Goal: Find specific page/section: Find specific page/section

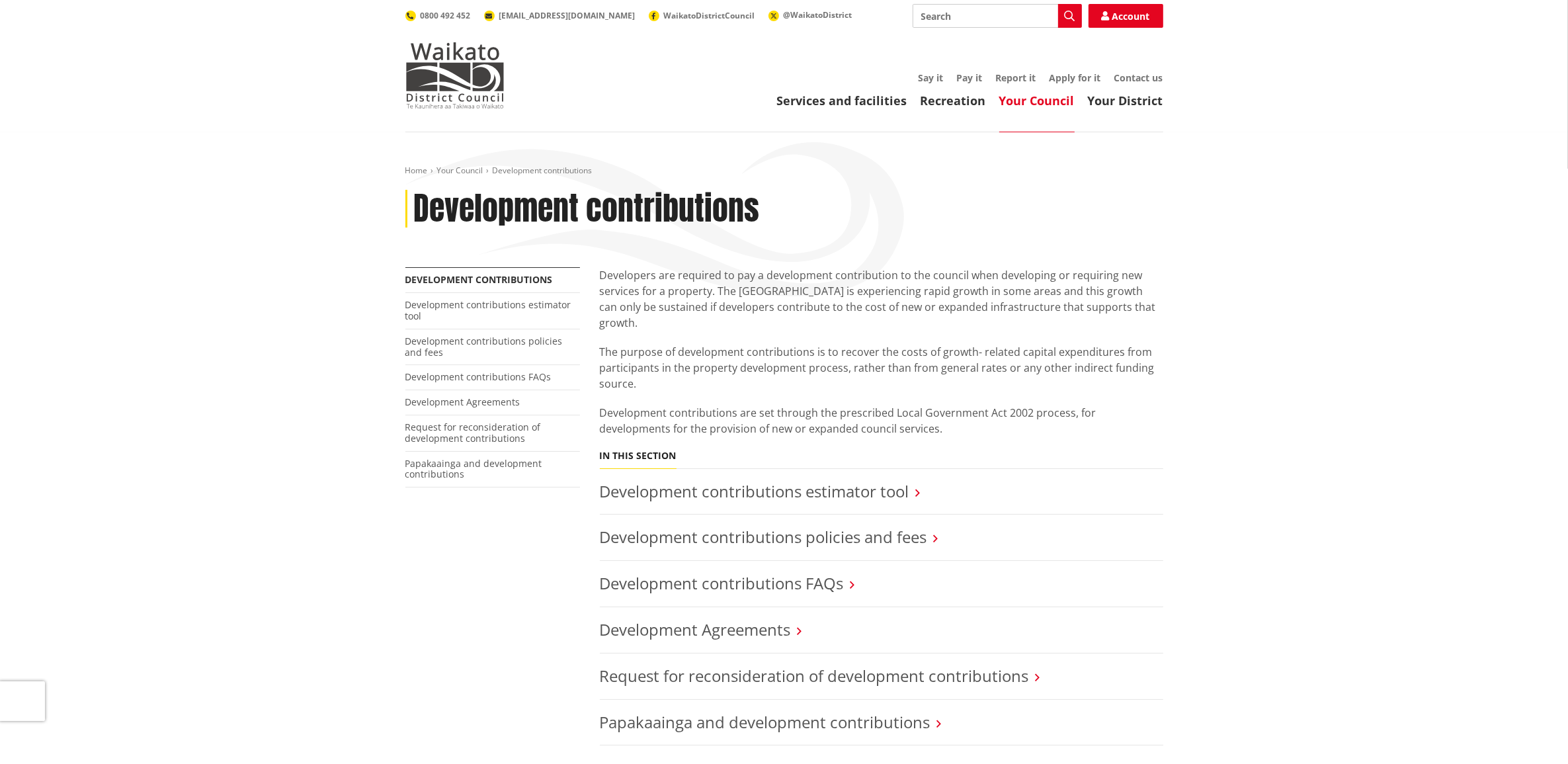
click at [1030, 101] on link "Your Council" at bounding box center [1037, 100] width 75 height 16
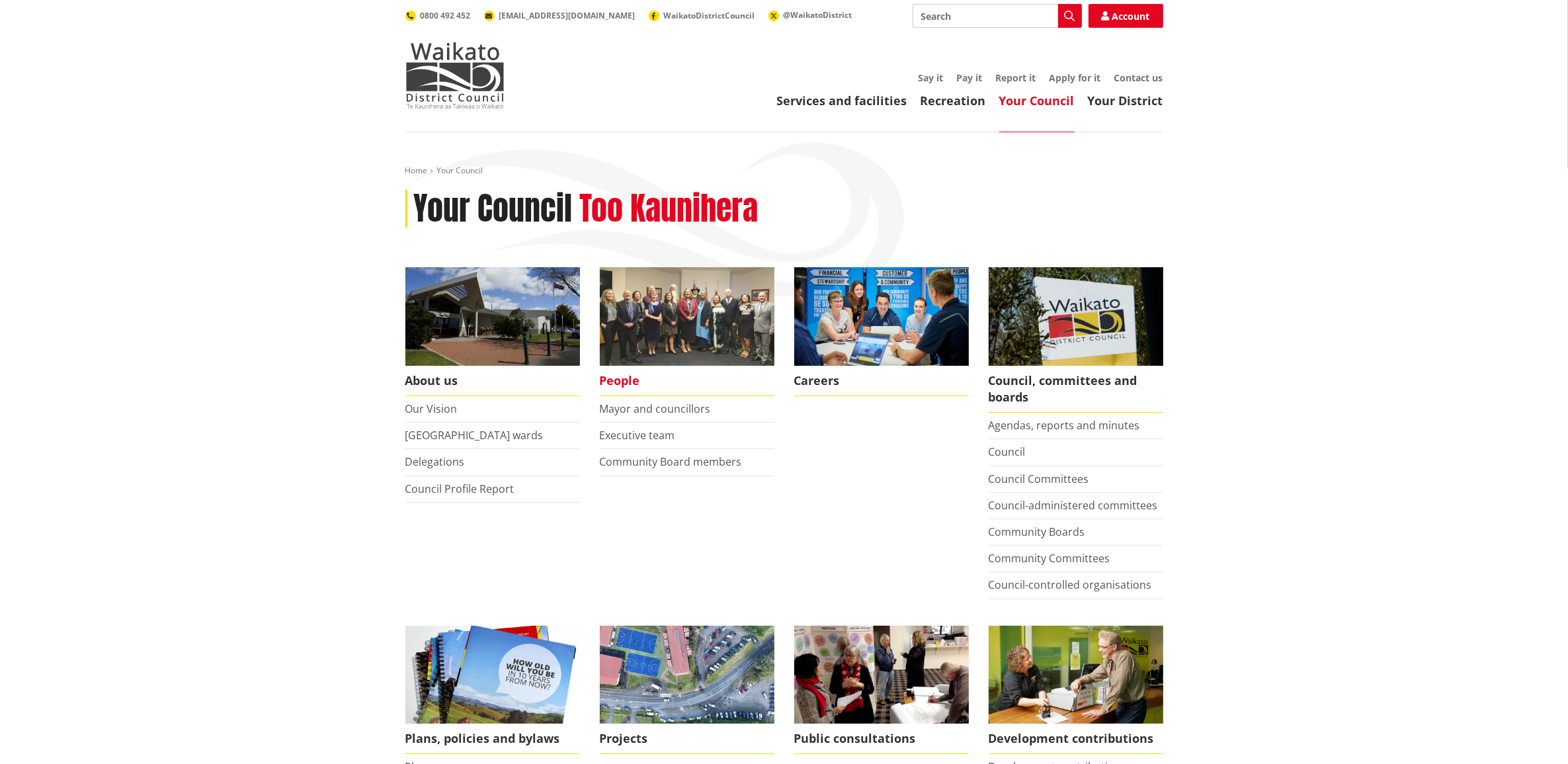
click at [662, 392] on span "People" at bounding box center [687, 381] width 174 height 30
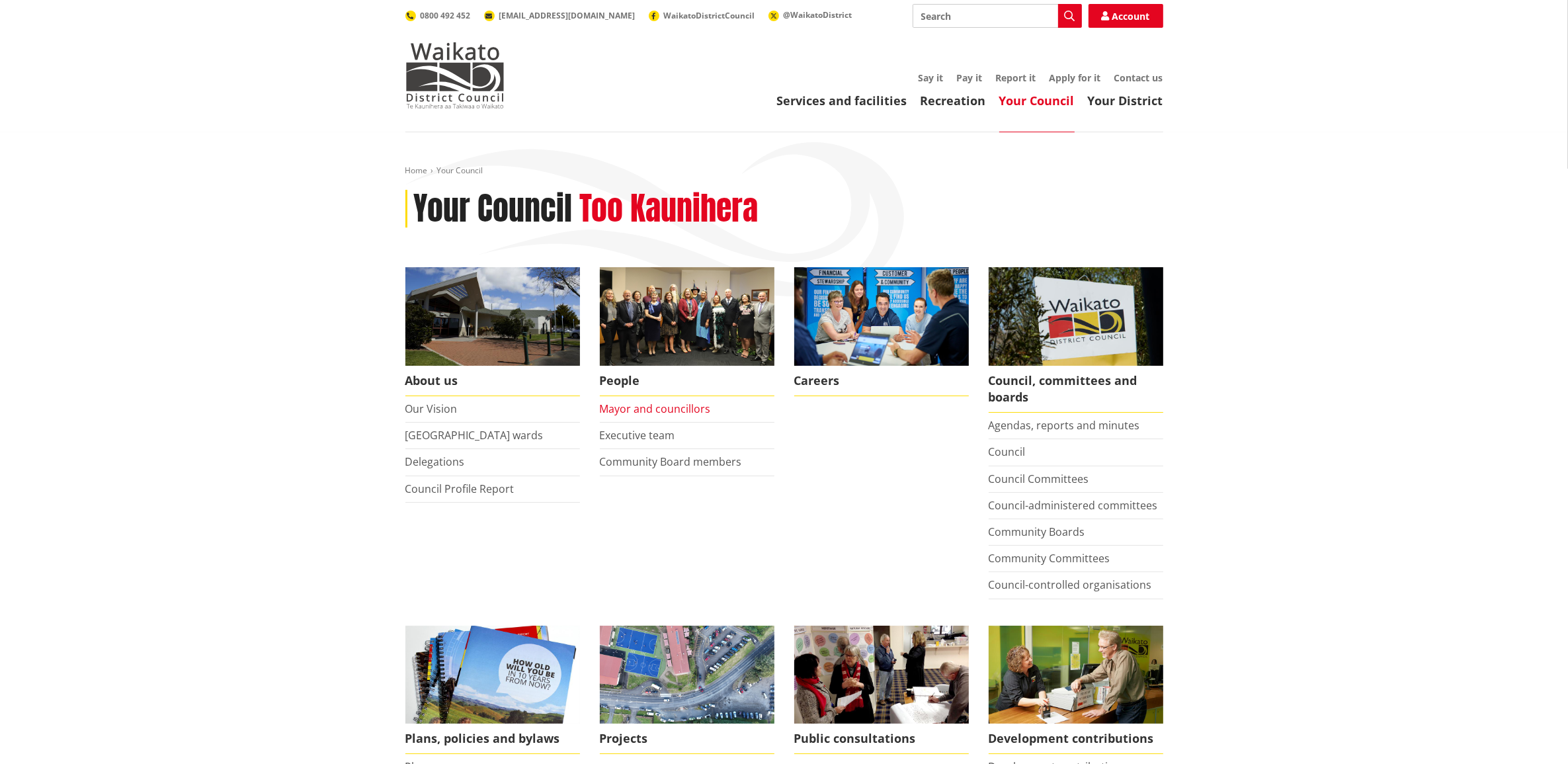
click at [662, 402] on link "Mayor and councillors" at bounding box center [655, 408] width 111 height 14
click at [683, 411] on link "Mayor and councillors" at bounding box center [655, 408] width 111 height 14
